Goal: Transaction & Acquisition: Purchase product/service

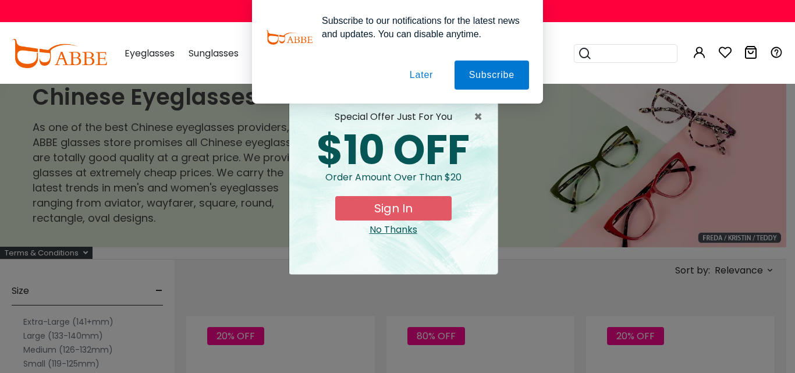
drag, startPoint x: 436, startPoint y: 76, endPoint x: 430, endPoint y: 78, distance: 6.3
click at [435, 76] on button "Later" at bounding box center [421, 74] width 52 height 29
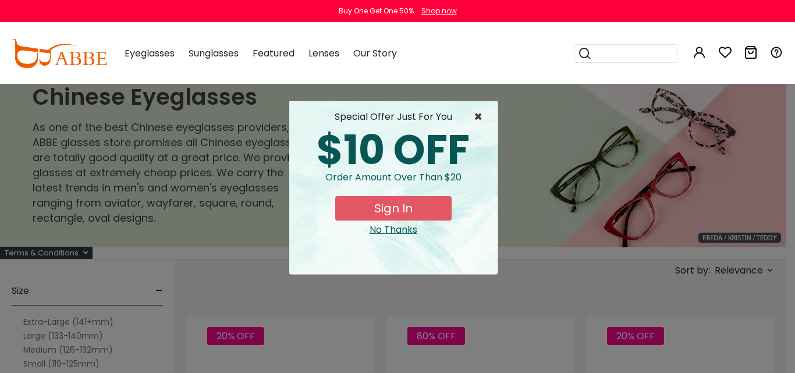
click at [477, 117] on span "×" at bounding box center [481, 117] width 15 height 14
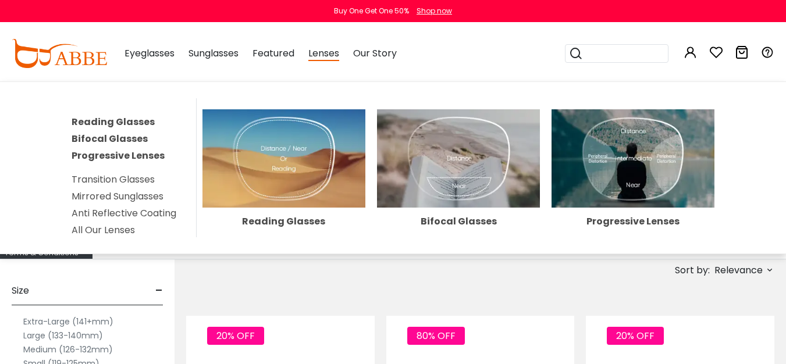
click at [286, 170] on img at bounding box center [283, 158] width 163 height 98
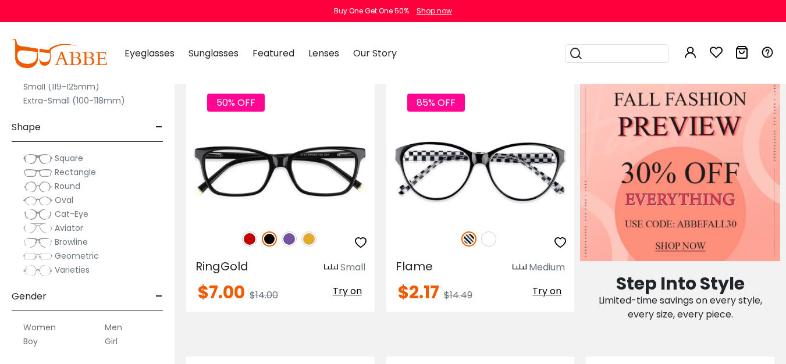
scroll to position [521, 0]
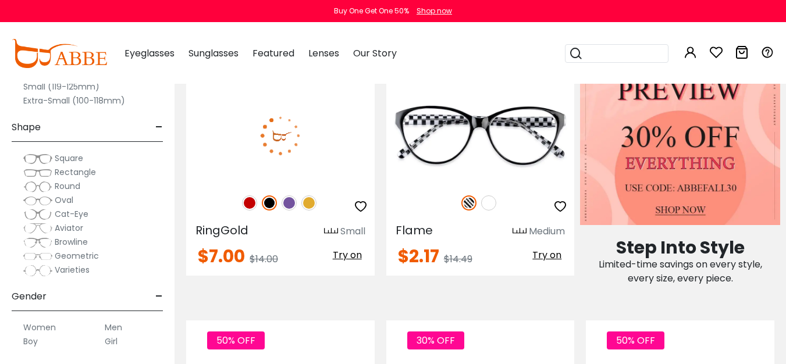
click at [319, 141] on img at bounding box center [280, 135] width 188 height 94
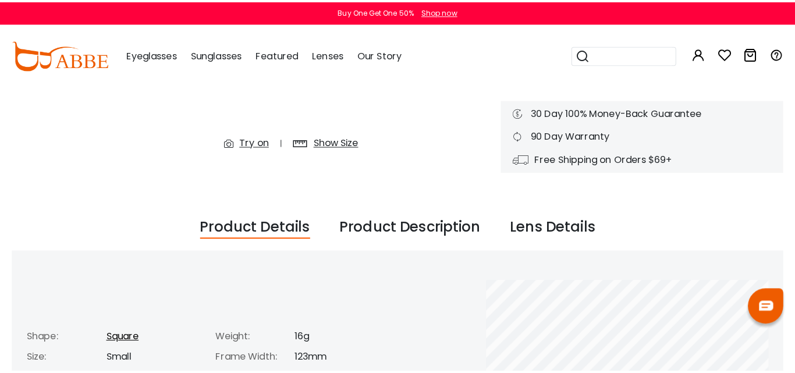
scroll to position [291, 0]
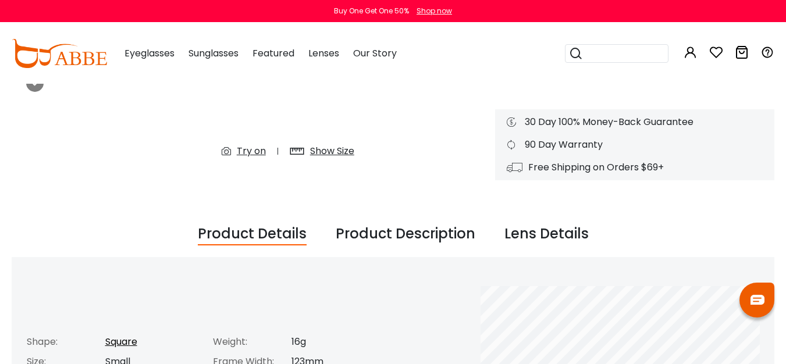
click at [246, 147] on div "Try on" at bounding box center [251, 151] width 29 height 14
